Goal: Transaction & Acquisition: Purchase product/service

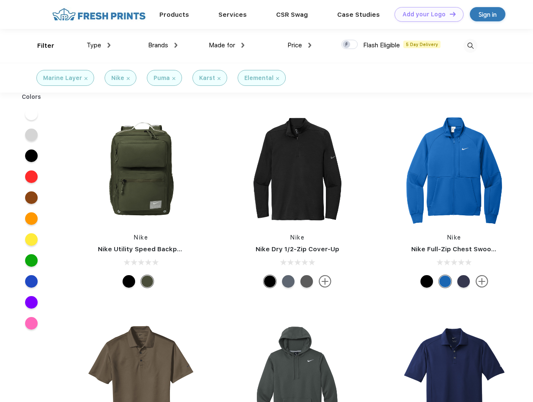
click at [426, 14] on link "Add your Logo Design Tool" at bounding box center [428, 14] width 69 height 15
click at [0, 0] on div "Design Tool" at bounding box center [0, 0] width 0 height 0
click at [449, 14] on link "Add your Logo Design Tool" at bounding box center [428, 14] width 69 height 15
click at [40, 46] on div "Filter" at bounding box center [45, 46] width 17 height 10
click at [99, 45] on span "Type" at bounding box center [94, 45] width 15 height 8
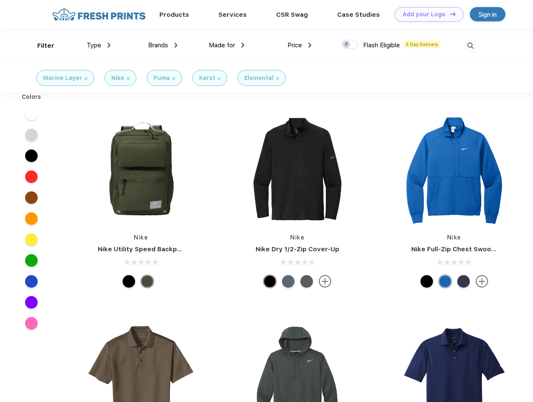
click at [163, 45] on span "Brands" at bounding box center [158, 45] width 20 height 8
click at [227, 45] on span "Made for" at bounding box center [222, 45] width 26 height 8
click at [300, 45] on span "Price" at bounding box center [294, 45] width 15 height 8
click at [350, 45] on div at bounding box center [349, 44] width 16 height 9
click at [347, 45] on input "checkbox" at bounding box center [343, 41] width 5 height 5
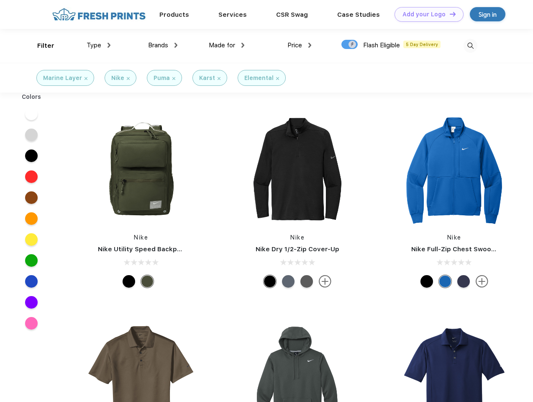
click at [470, 46] on img at bounding box center [470, 46] width 14 height 14
